Goal: Task Accomplishment & Management: Use online tool/utility

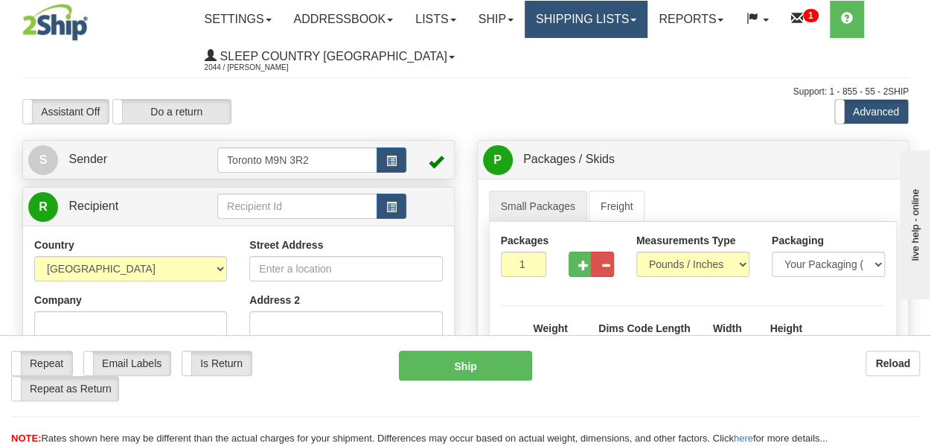
click at [593, 16] on link "Shipping lists" at bounding box center [586, 19] width 123 height 37
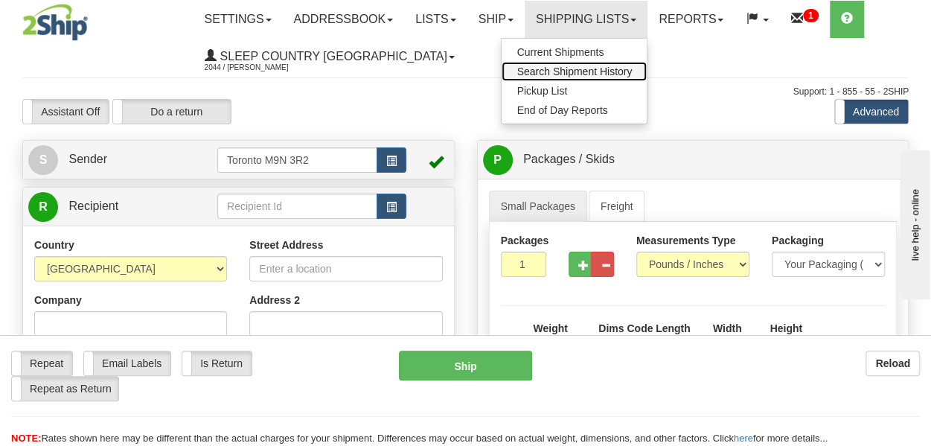
click at [582, 72] on span "Search Shipment History" at bounding box center [574, 72] width 115 height 12
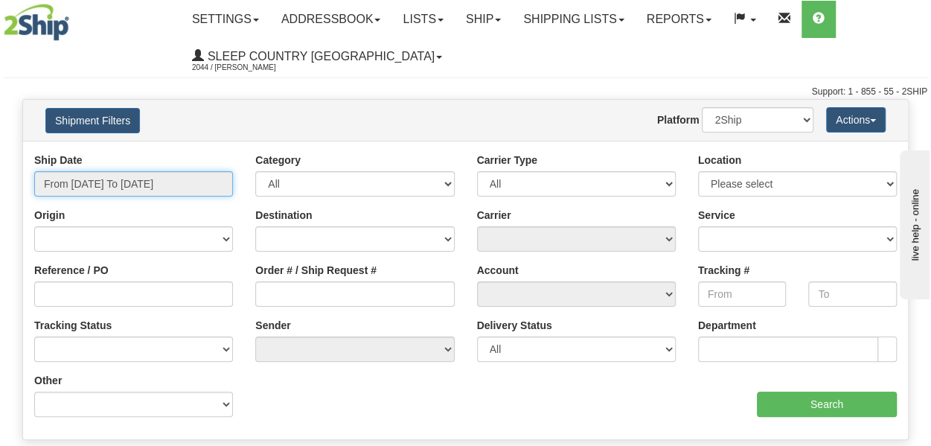
click at [133, 177] on input "From 08/26/2025 To 08/27/2025" at bounding box center [133, 183] width 199 height 25
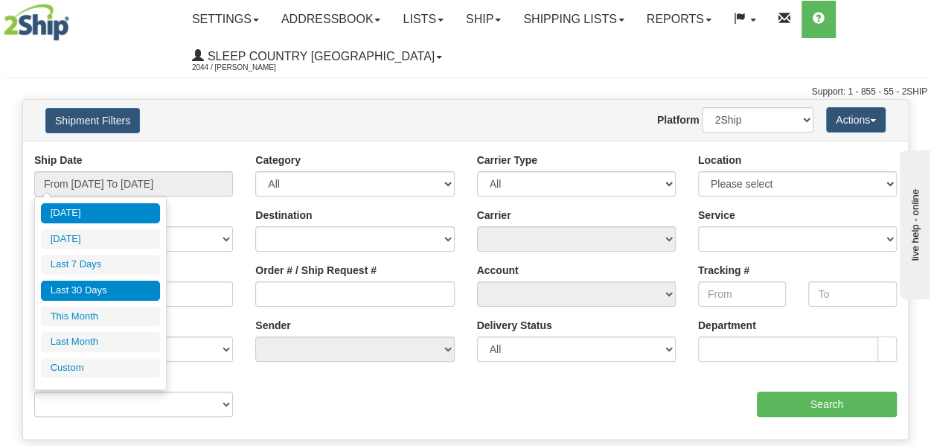
click at [82, 286] on li "Last 30 Days" at bounding box center [100, 291] width 119 height 20
type input "From 07/29/2025 To 08/27/2025"
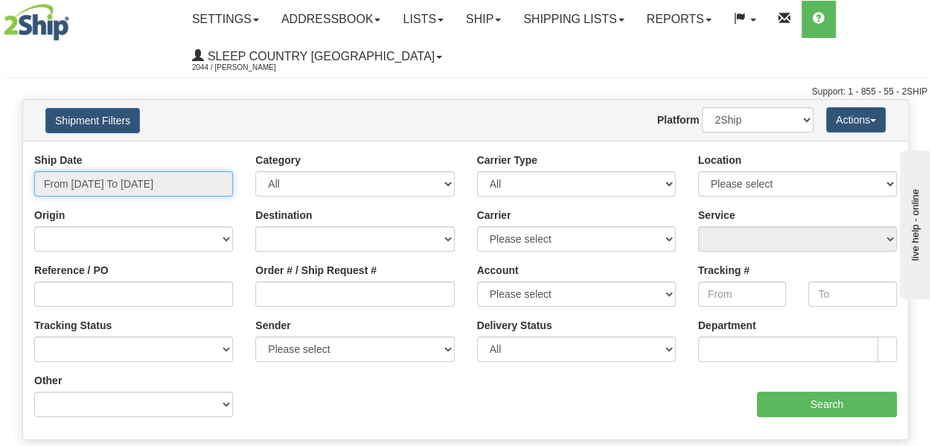
click at [153, 188] on input "From 07/29/2025 To 08/27/2025" at bounding box center [133, 183] width 199 height 25
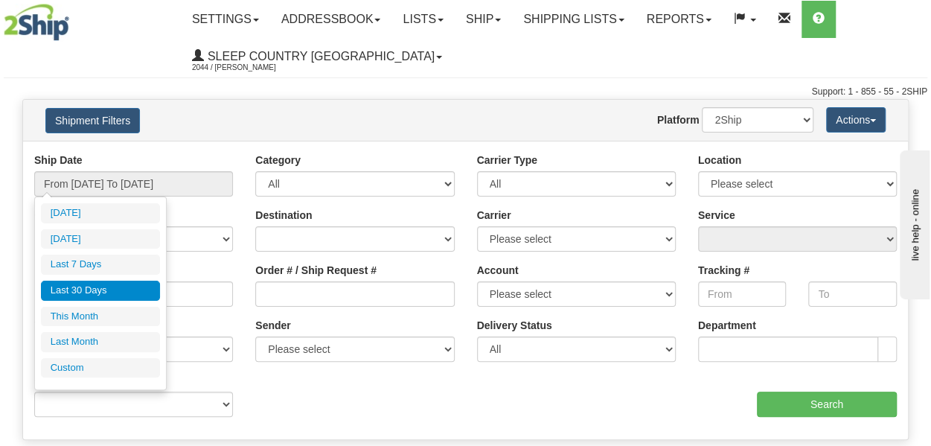
click at [79, 290] on li "Last 30 Days" at bounding box center [100, 291] width 119 height 20
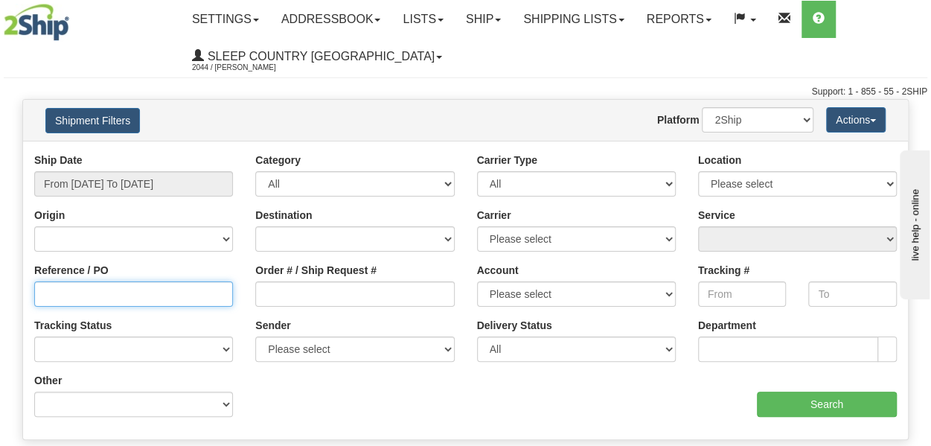
click at [85, 296] on input "Reference / PO" at bounding box center [133, 293] width 199 height 25
paste input "9007I014172"
type input "9007I014172"
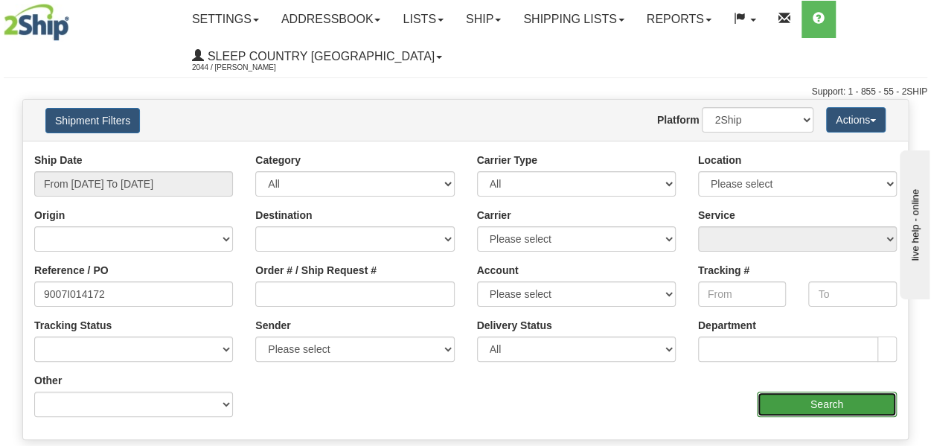
click at [796, 403] on input "Search" at bounding box center [827, 404] width 140 height 25
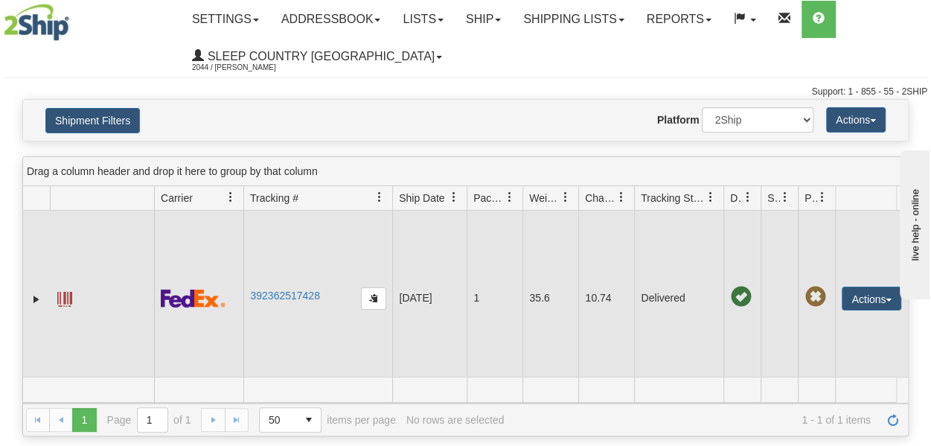
click at [61, 296] on span at bounding box center [64, 299] width 15 height 15
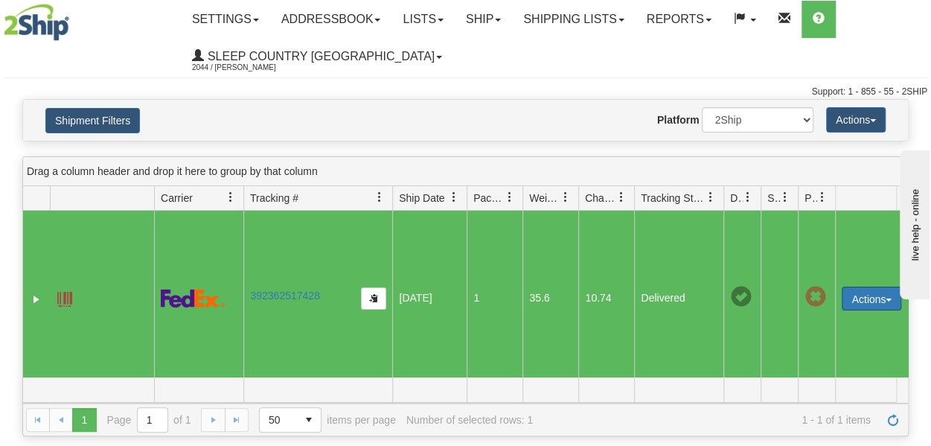
click at [866, 296] on button "Actions" at bounding box center [872, 299] width 60 height 24
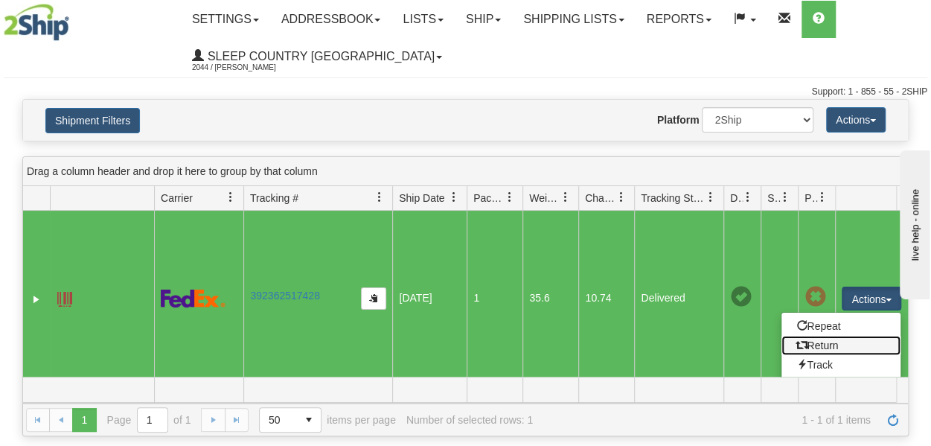
click at [830, 348] on link "Return" at bounding box center [841, 345] width 119 height 19
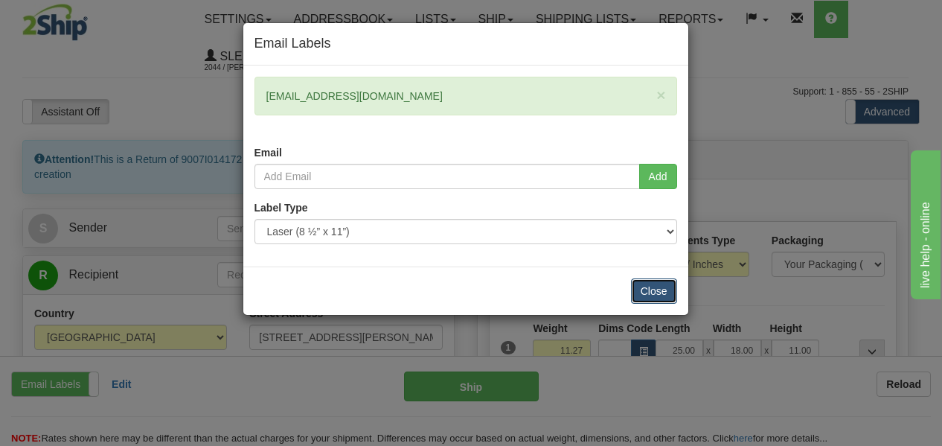
click at [648, 291] on button "Close" at bounding box center [654, 290] width 46 height 25
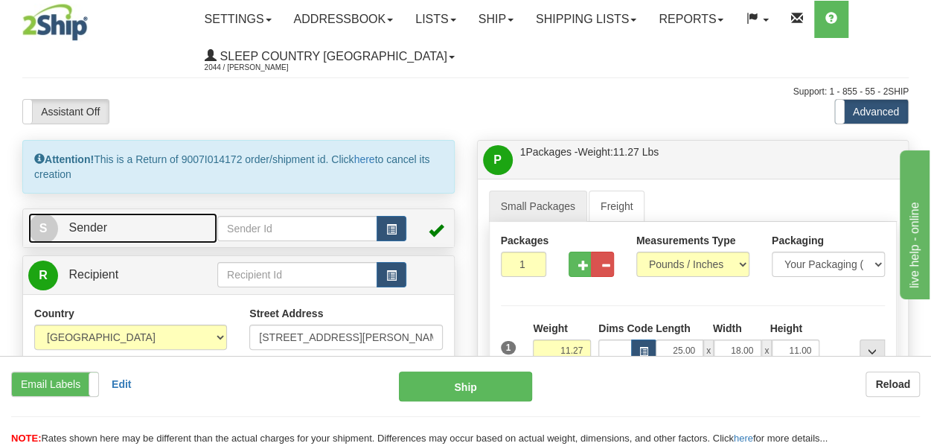
click at [48, 226] on span "S" at bounding box center [43, 229] width 30 height 30
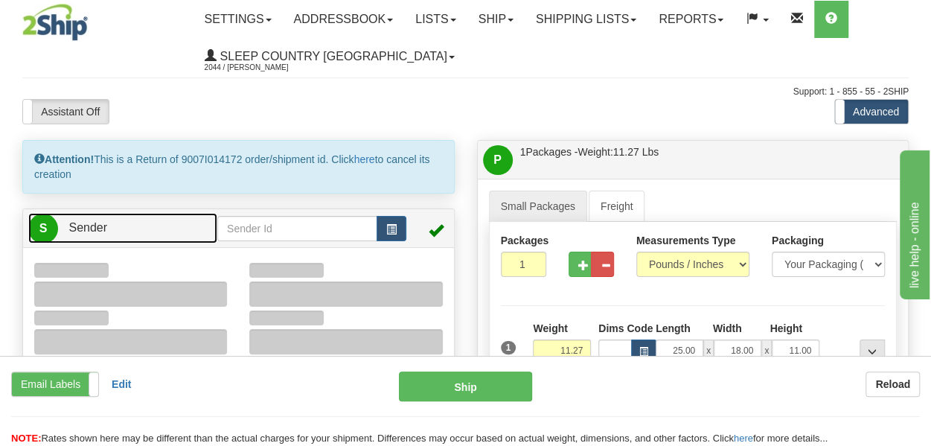
type input "10:52"
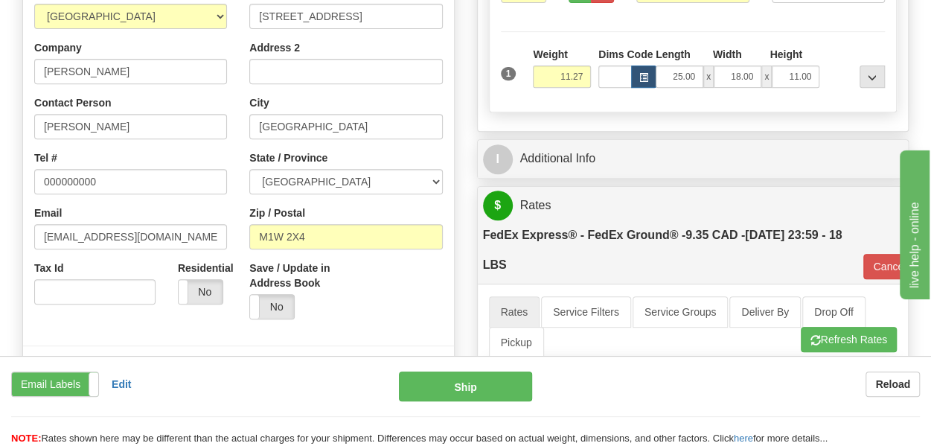
scroll to position [298, 0]
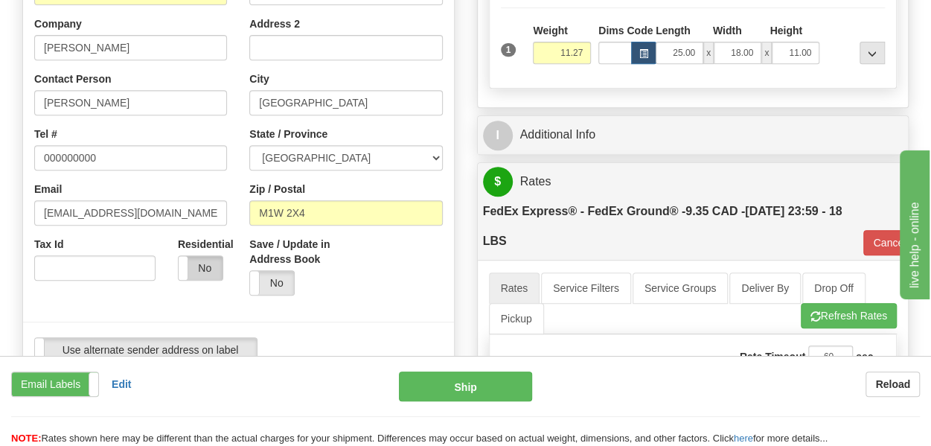
click at [200, 263] on label "No" at bounding box center [201, 268] width 44 height 24
type input "92"
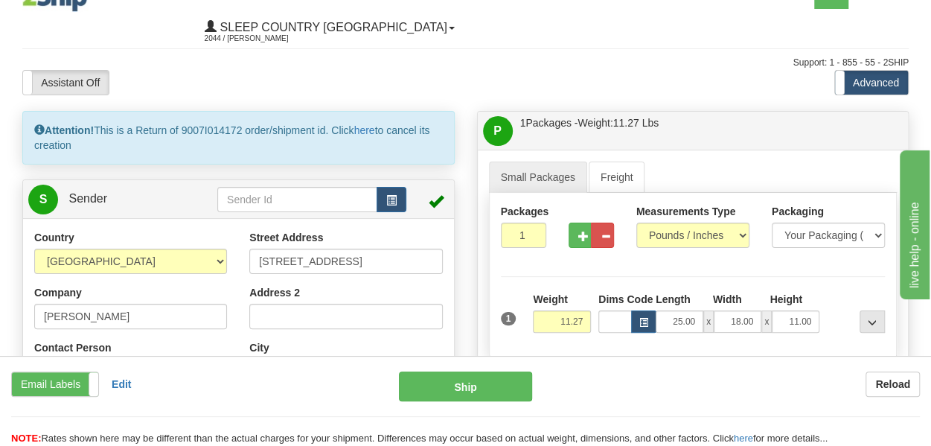
scroll to position [0, 0]
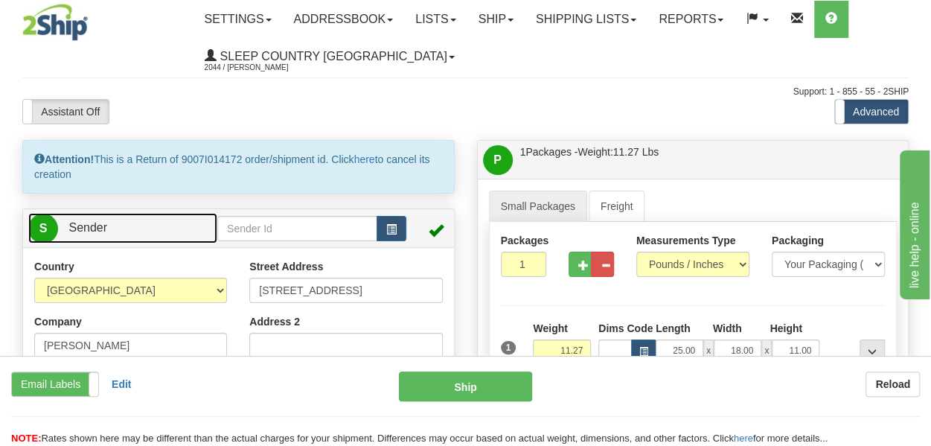
click at [68, 226] on span "Sender" at bounding box center [87, 227] width 39 height 13
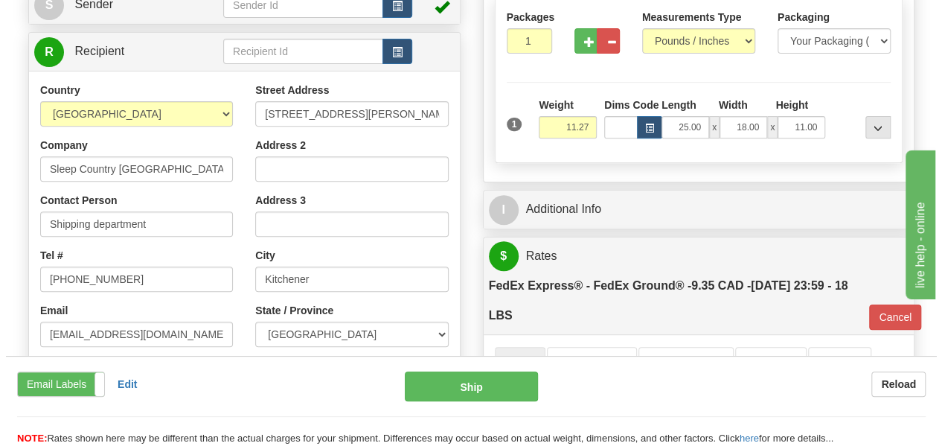
scroll to position [447, 0]
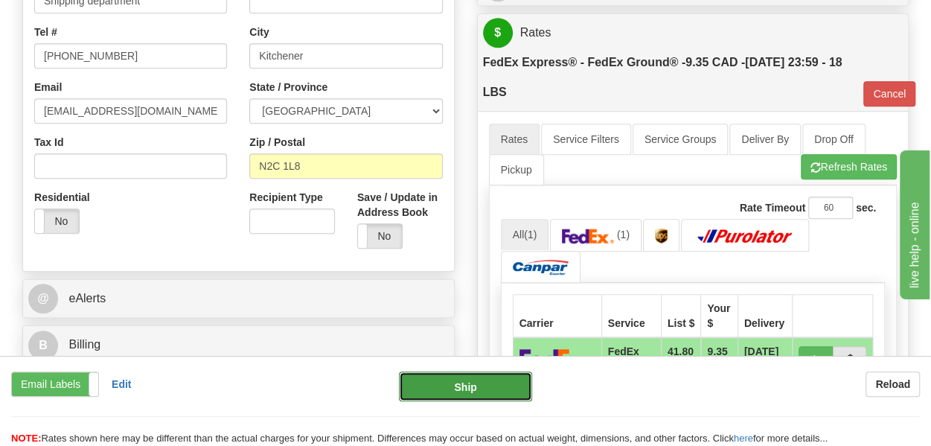
click at [459, 395] on button "Ship" at bounding box center [465, 386] width 133 height 30
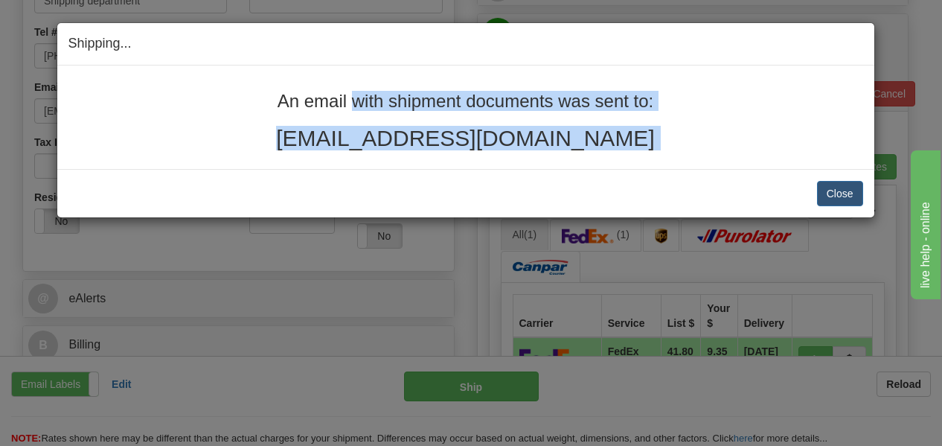
drag, startPoint x: 277, startPoint y: 100, endPoint x: 634, endPoint y: 170, distance: 364.1
click at [634, 170] on div "Shipping... Your SHIPMENT will EXPIRE in An email with shipment documents was s…" at bounding box center [466, 120] width 819 height 196
copy div "An email with shipment documents was sent to: [EMAIL_ADDRESS][DOMAIN_NAME] Clos…"
click at [844, 188] on button "Close" at bounding box center [840, 193] width 46 height 25
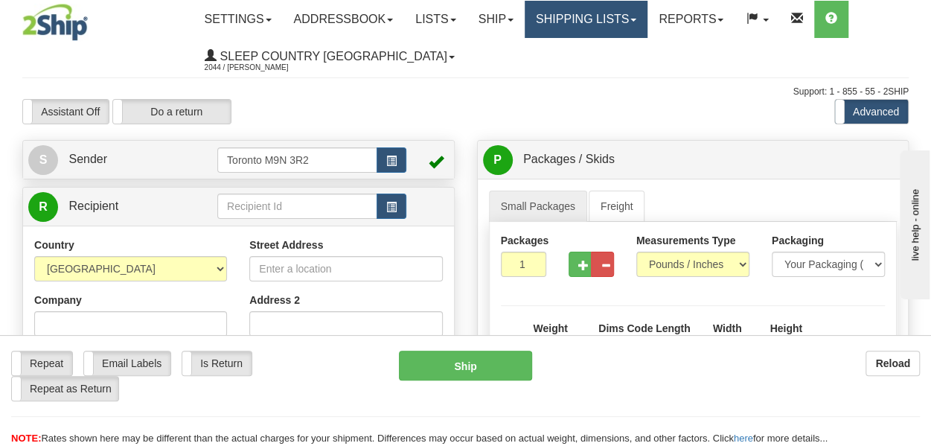
click at [615, 20] on link "Shipping lists" at bounding box center [586, 19] width 123 height 37
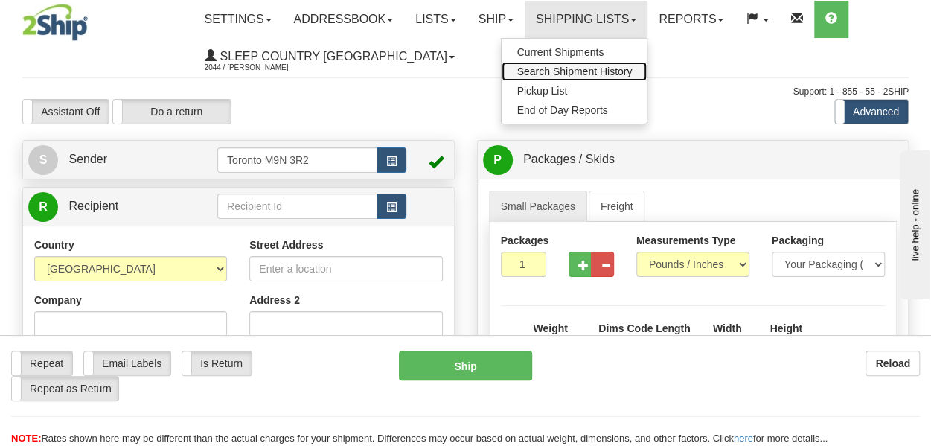
click at [593, 71] on span "Search Shipment History" at bounding box center [574, 72] width 115 height 12
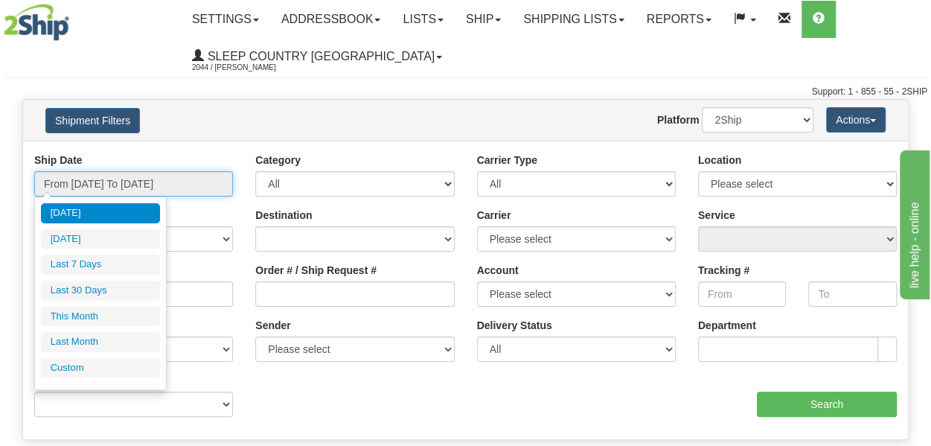
click at [106, 184] on input "From 08/26/2025 To 08/27/2025" at bounding box center [133, 183] width 199 height 25
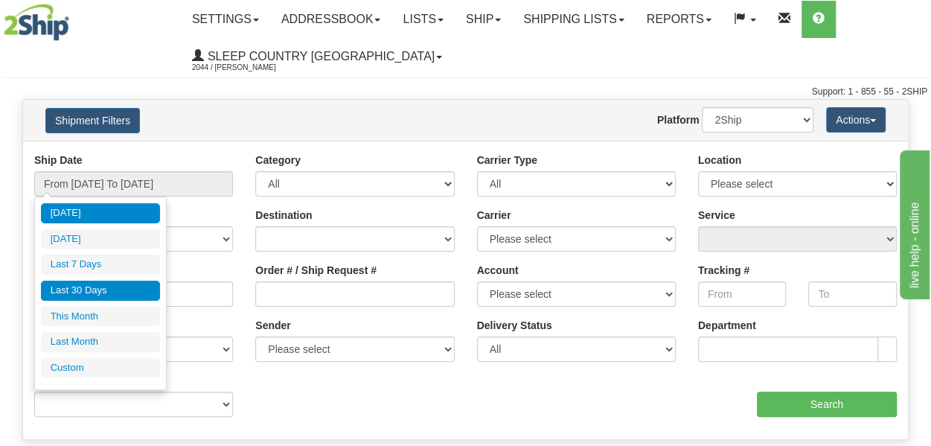
click at [91, 288] on li "Last 30 Days" at bounding box center [100, 291] width 119 height 20
type input "From 07/29/2025 To 08/27/2025"
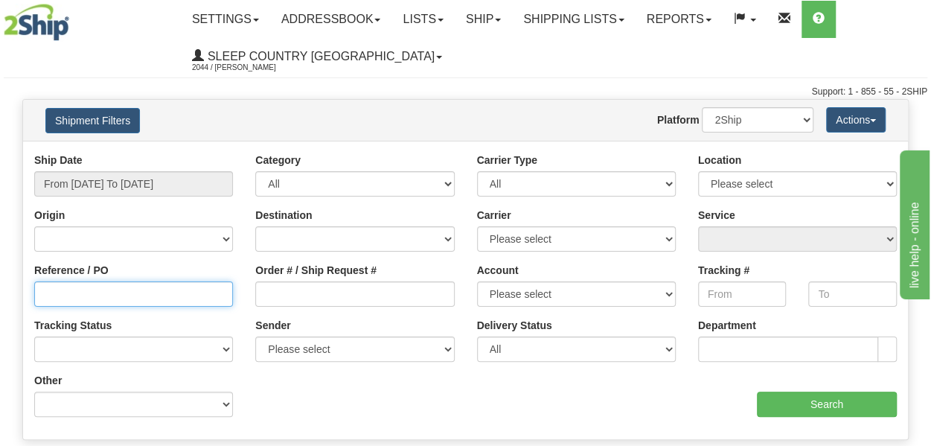
click at [87, 301] on input "Reference / PO" at bounding box center [133, 293] width 199 height 25
paste input "9000I005172"
type input "9000I005172"
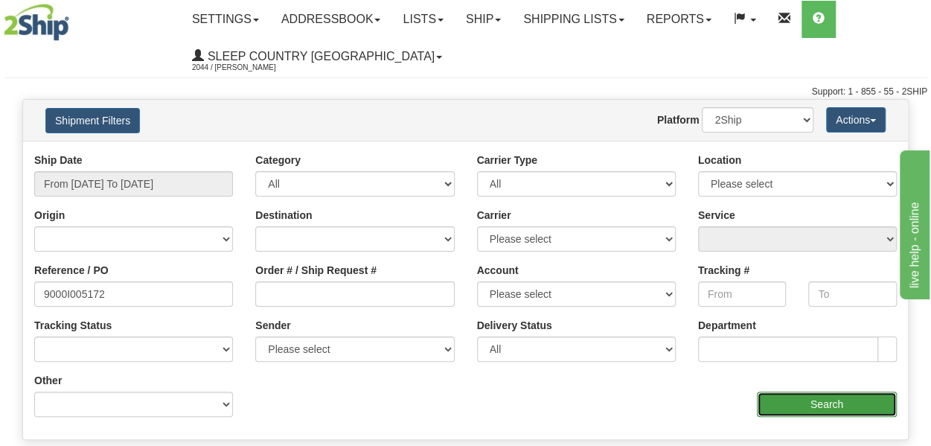
click at [838, 408] on input "Search" at bounding box center [827, 404] width 140 height 25
